Goal: Task Accomplishment & Management: Use online tool/utility

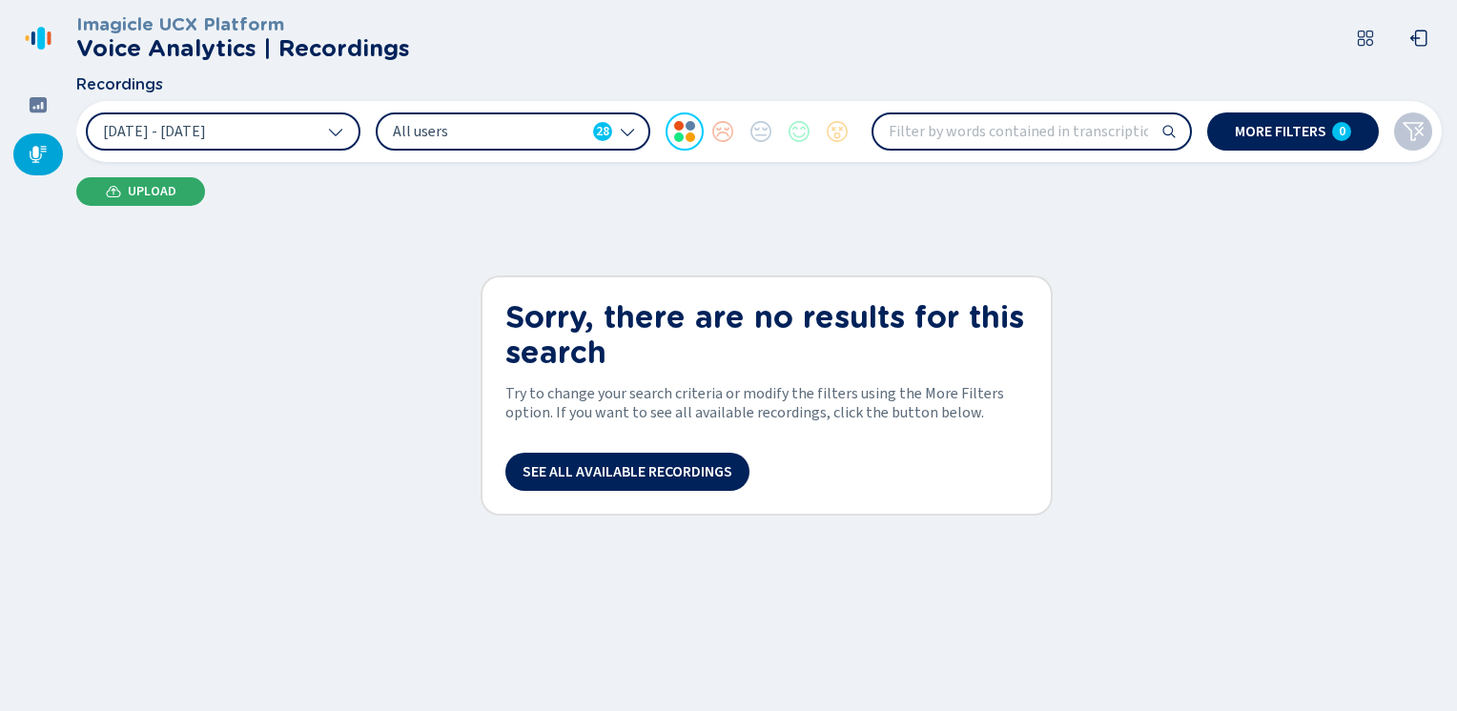
click at [166, 189] on span "Upload" at bounding box center [152, 191] width 49 height 15
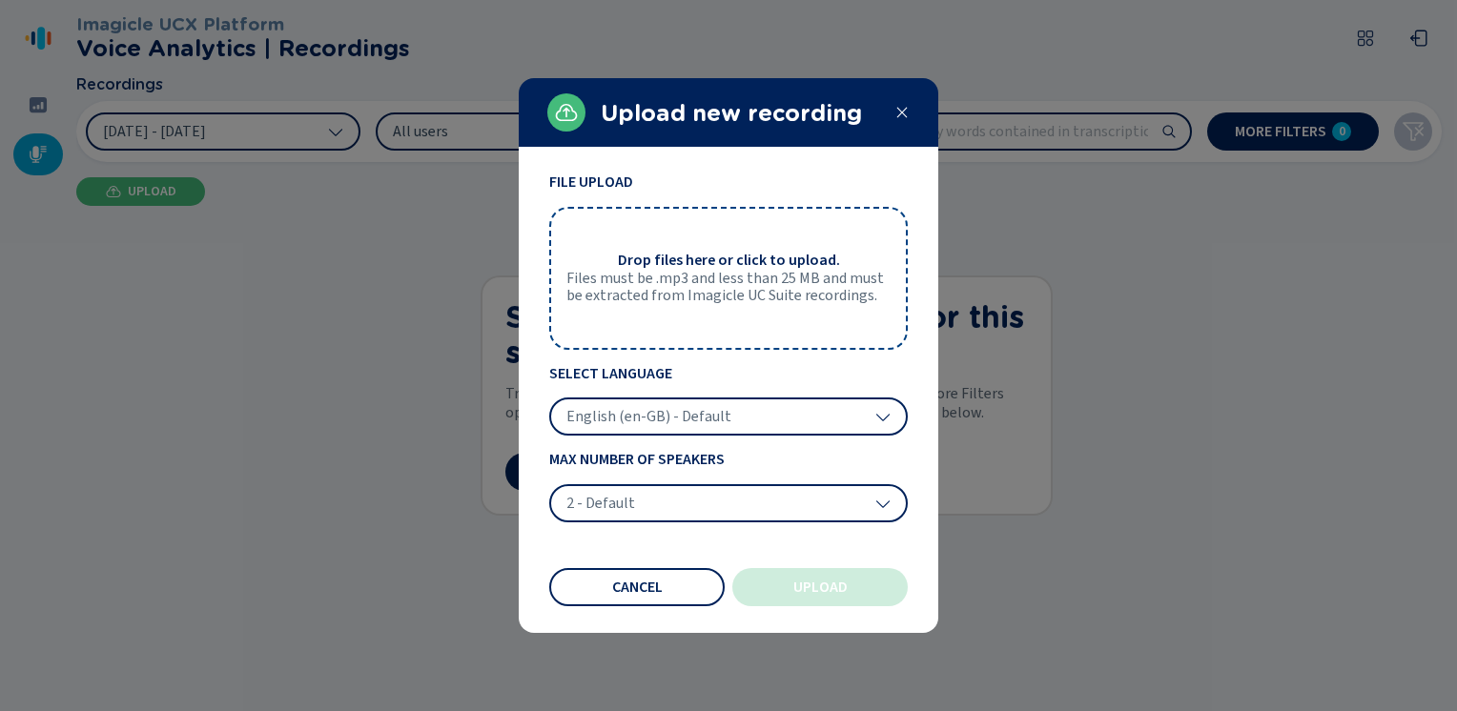
click at [1066, 308] on div at bounding box center [728, 355] width 1457 height 711
click at [896, 113] on icon at bounding box center [901, 112] width 15 height 15
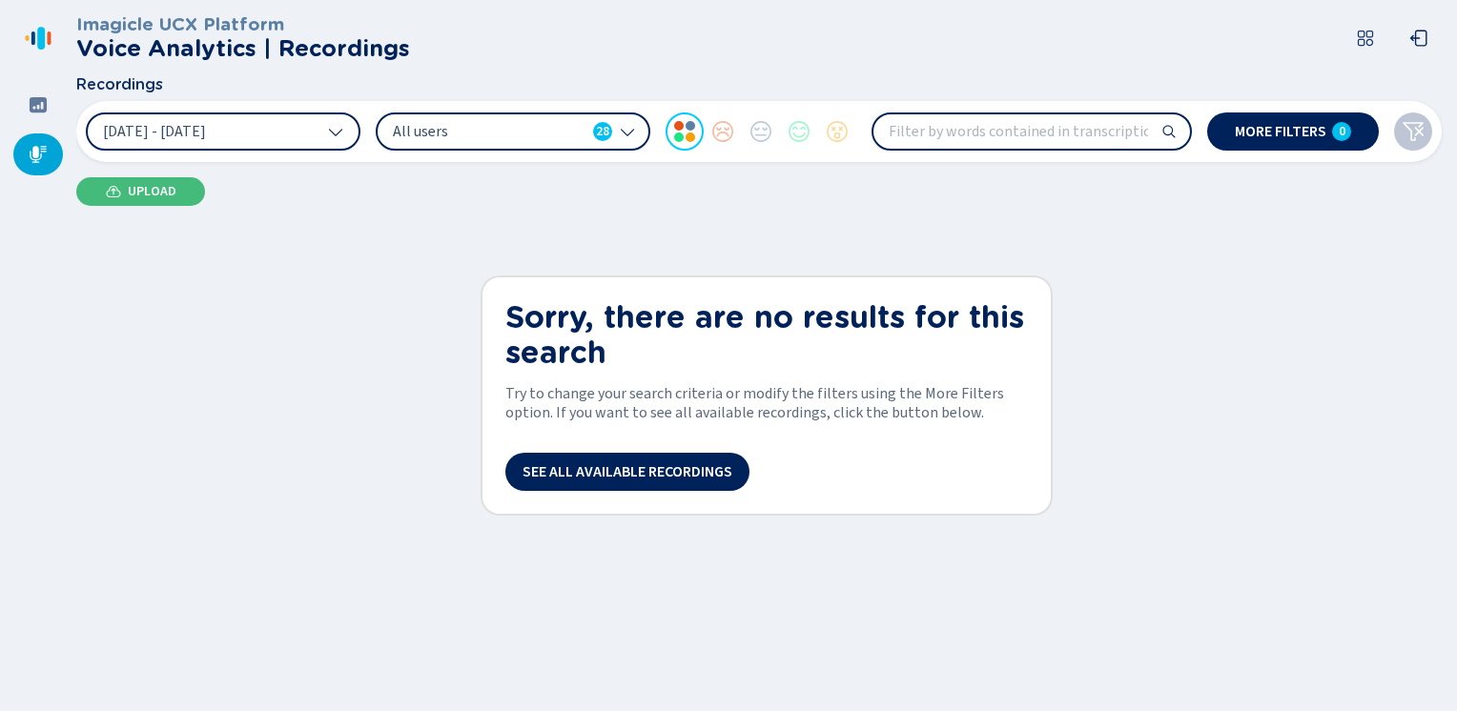
click at [633, 132] on icon at bounding box center [627, 131] width 15 height 15
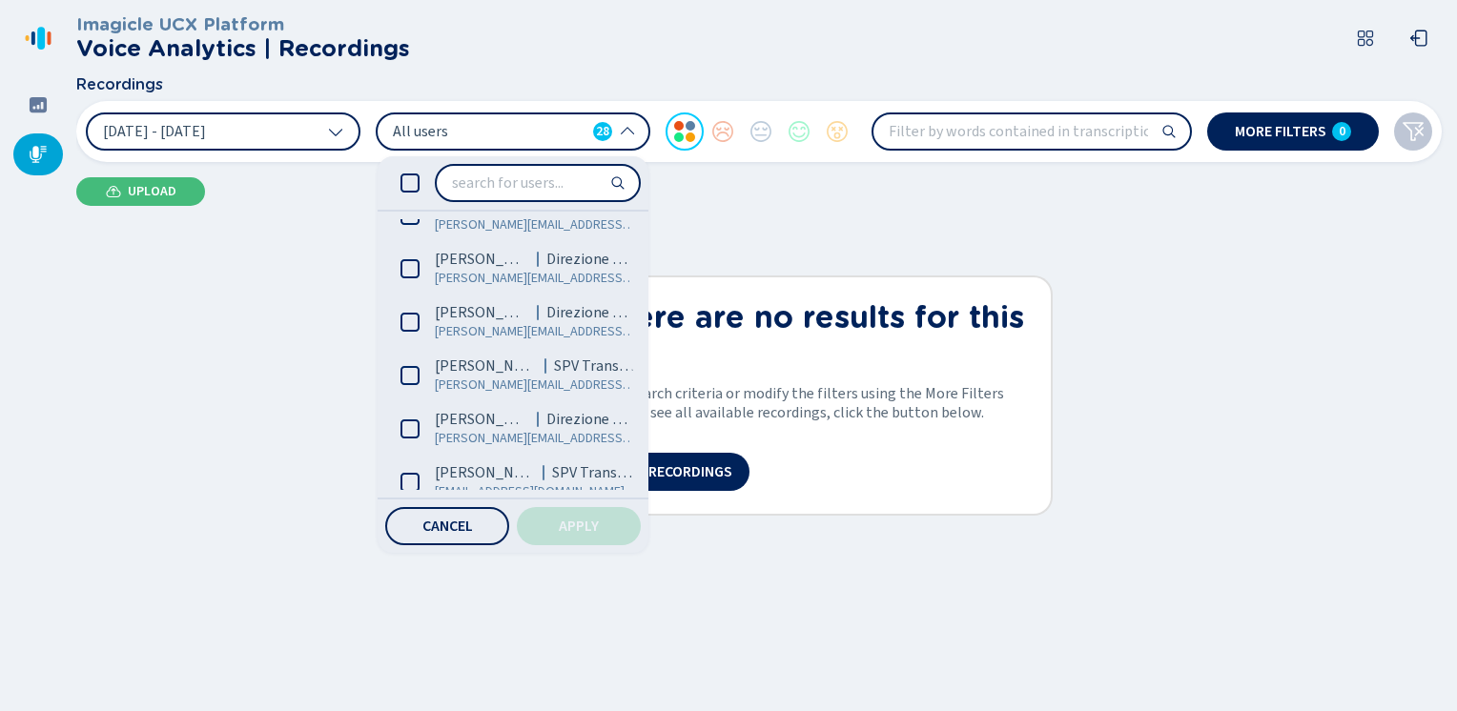
scroll to position [286, 0]
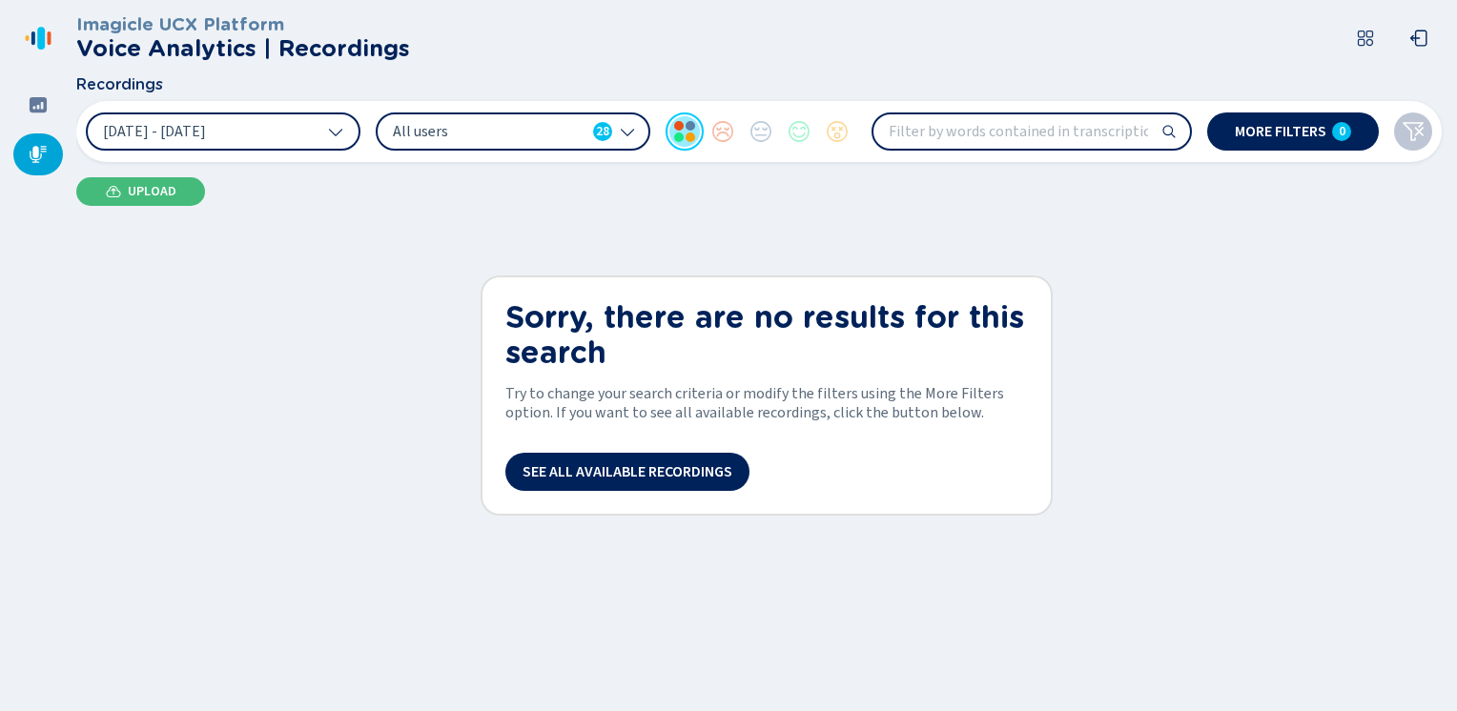
click at [683, 129] on div at bounding box center [685, 132] width 38 height 38
click at [161, 200] on button "Upload" at bounding box center [140, 191] width 129 height 29
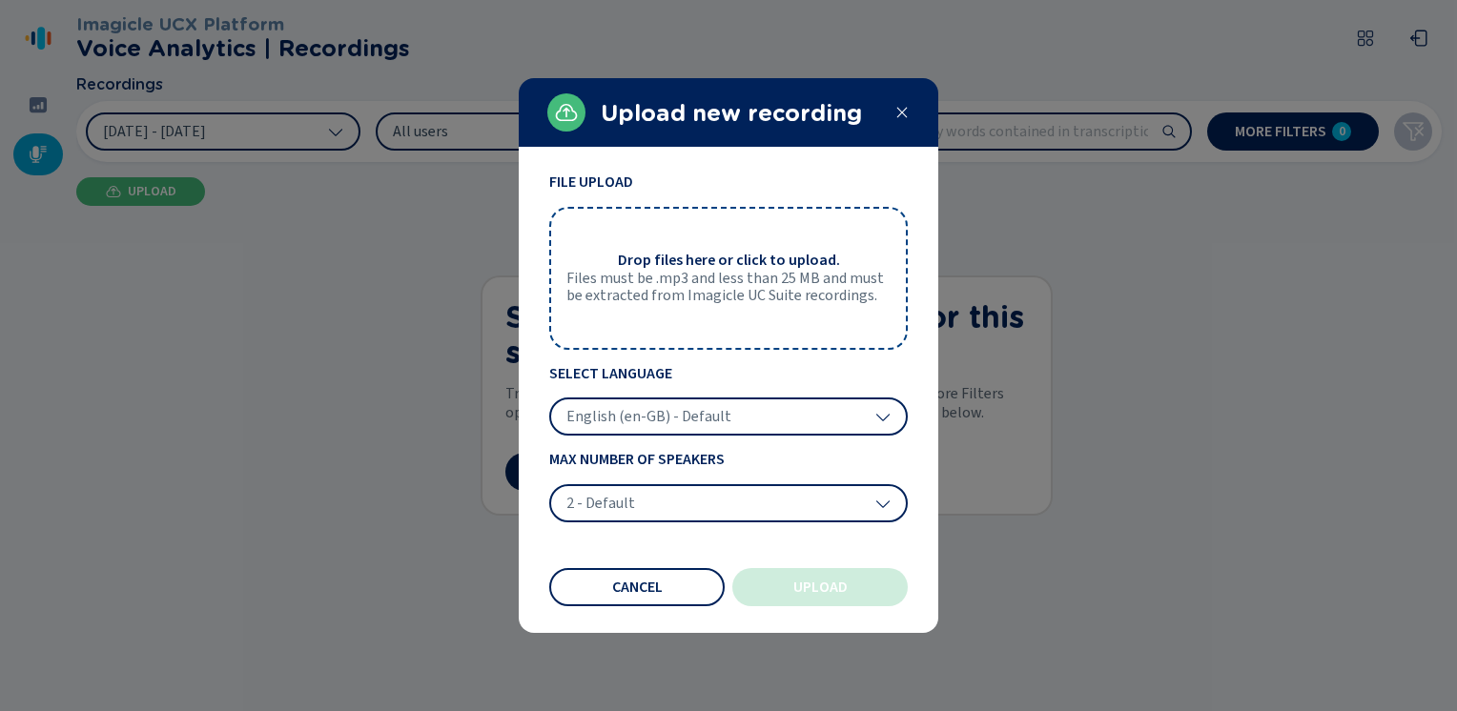
click at [882, 430] on div "English (en-GB) - Default" at bounding box center [728, 417] width 359 height 38
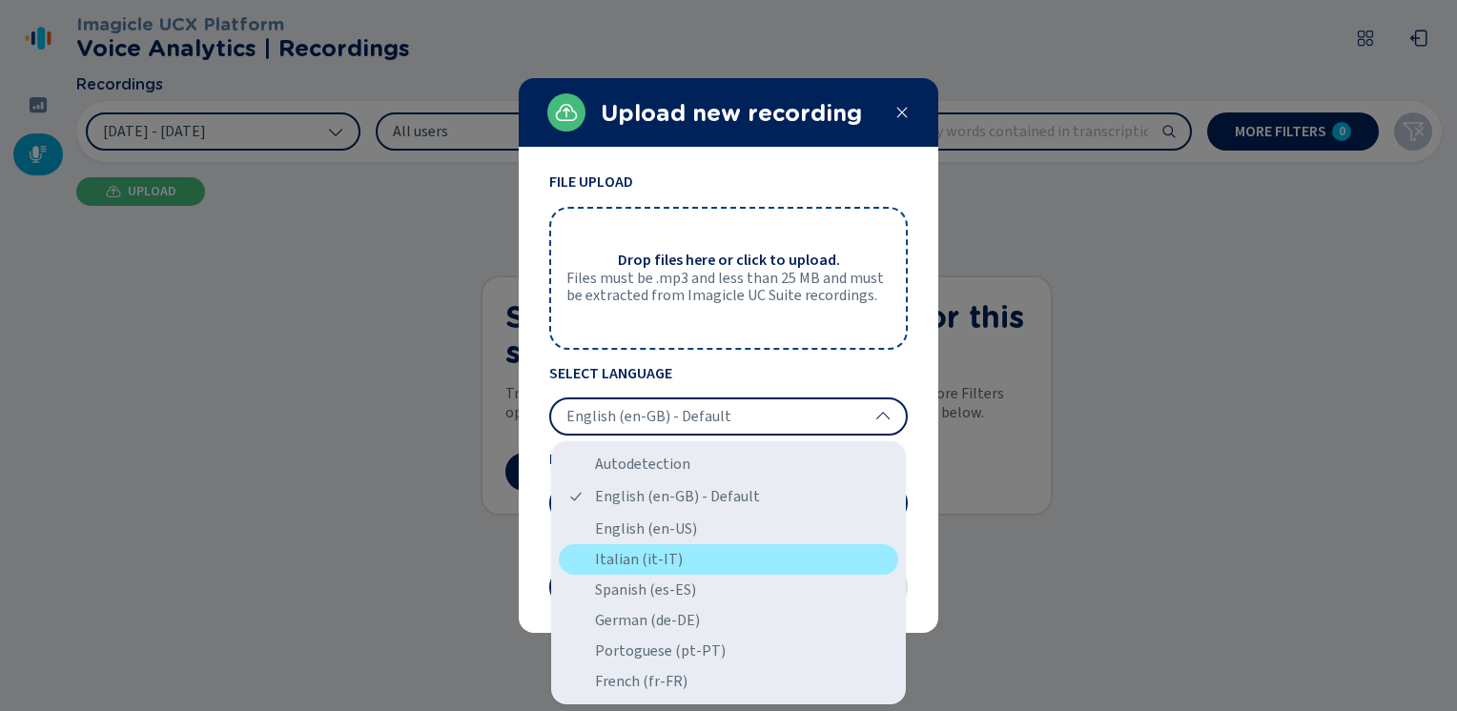
click at [722, 555] on div "Italian (it-IT)" at bounding box center [728, 559] width 339 height 31
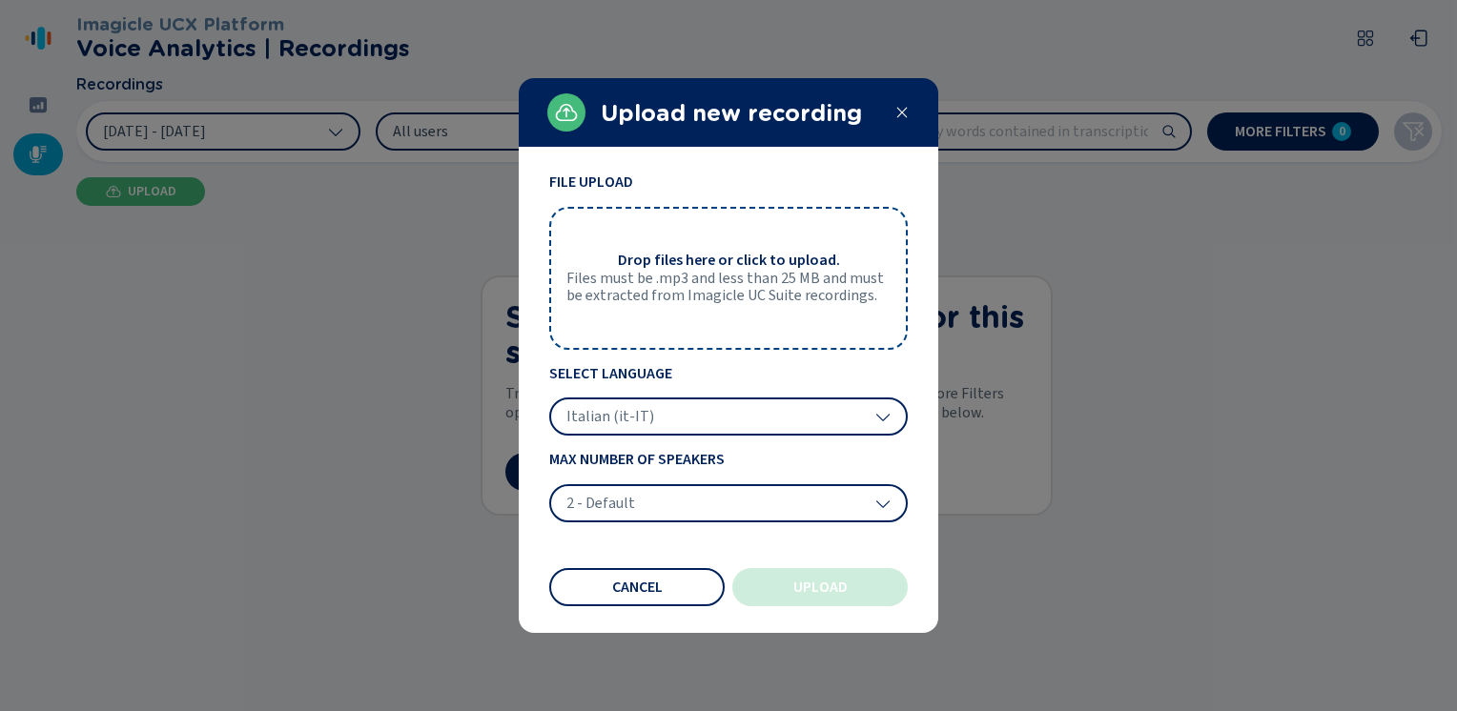
click at [728, 502] on div "2 - Default" at bounding box center [728, 503] width 359 height 38
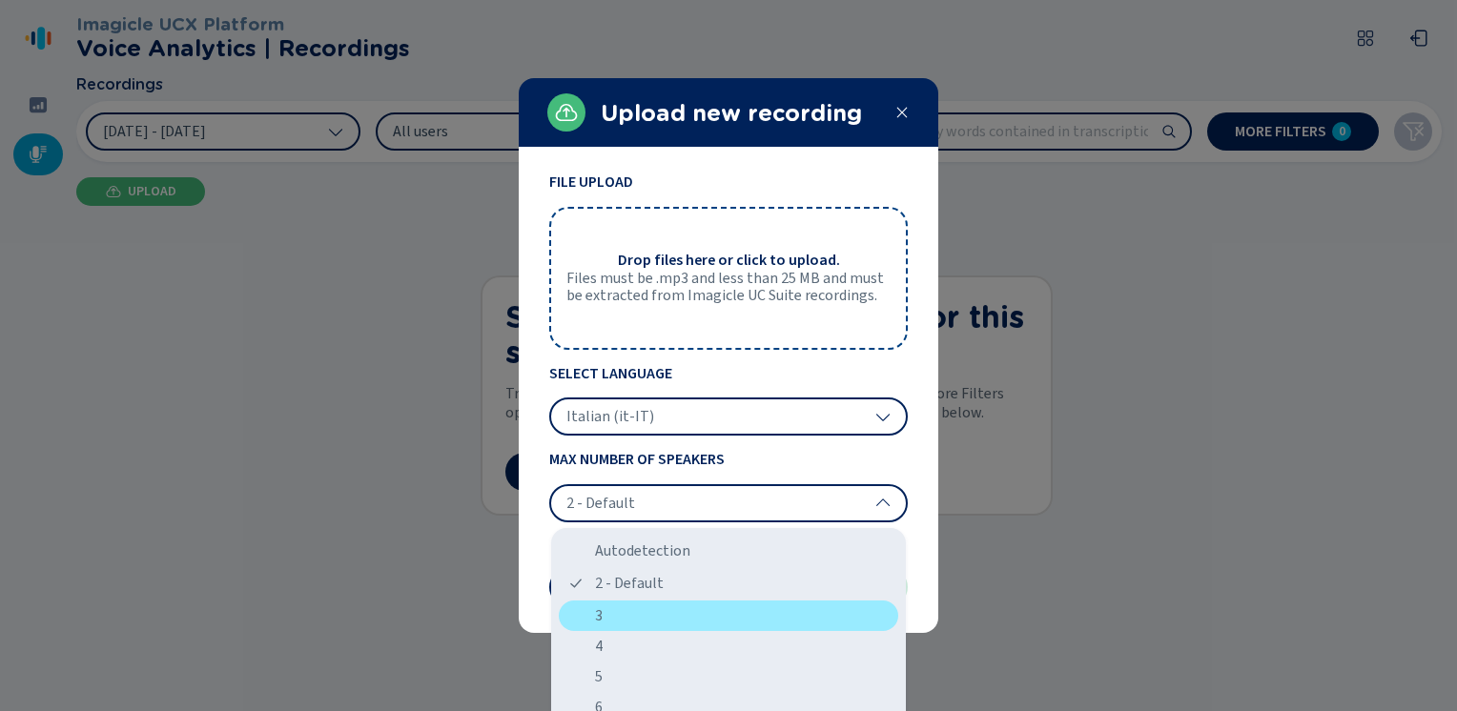
click at [699, 616] on div "3" at bounding box center [728, 616] width 339 height 31
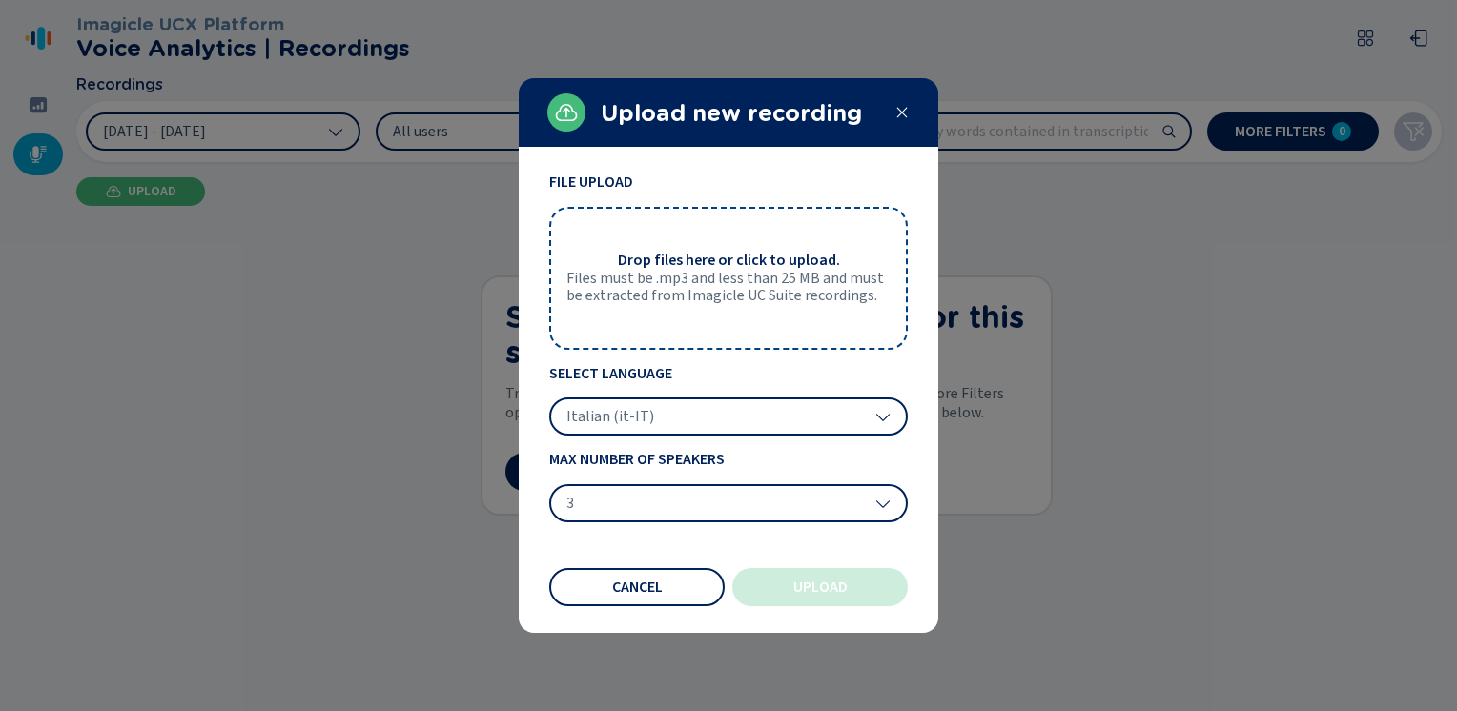
click at [789, 587] on button "Upload" at bounding box center [819, 587] width 175 height 38
click at [908, 113] on icon at bounding box center [901, 112] width 15 height 15
